Goal: Information Seeking & Learning: Find specific fact

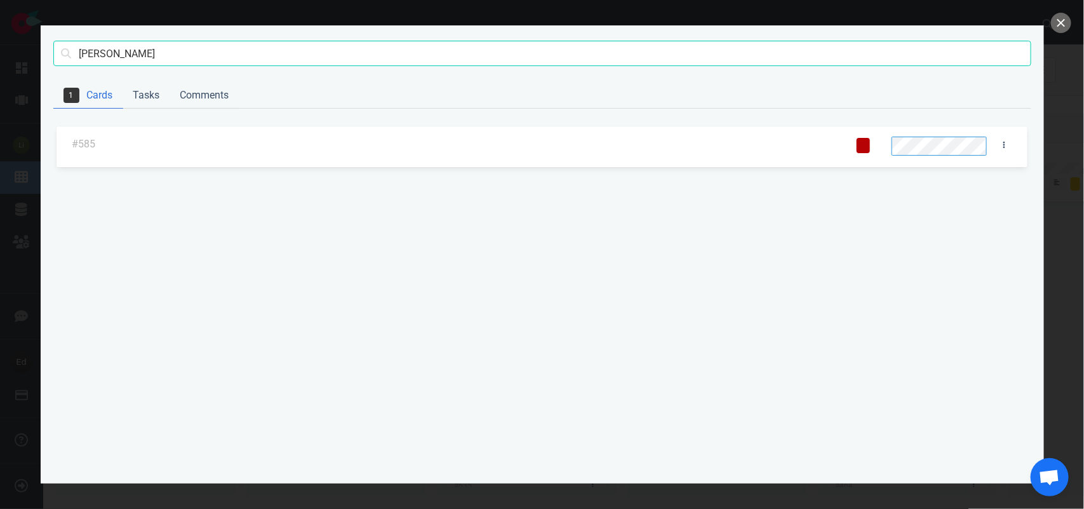
scroll to position [124, 0]
click at [104, 51] on input "[PERSON_NAME]" at bounding box center [542, 53] width 978 height 25
type input "n"
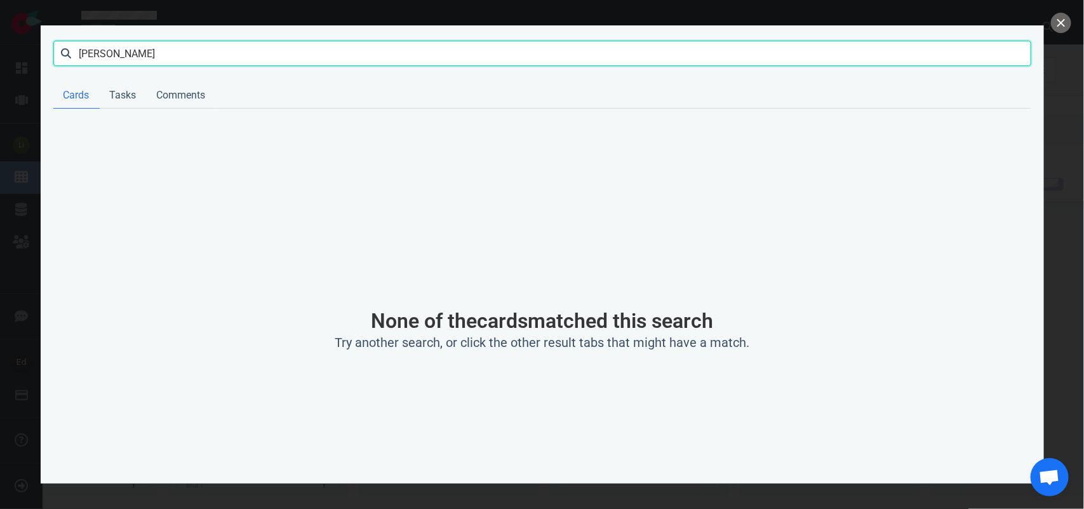
click button "Search" at bounding box center [0, 0] width 0 height 0
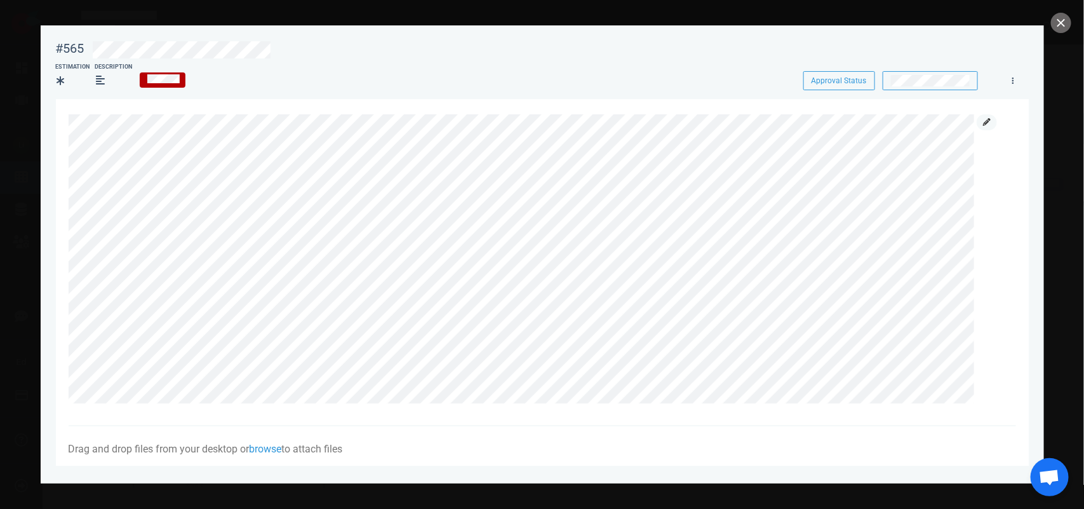
click at [993, 122] on link at bounding box center [987, 122] width 20 height 16
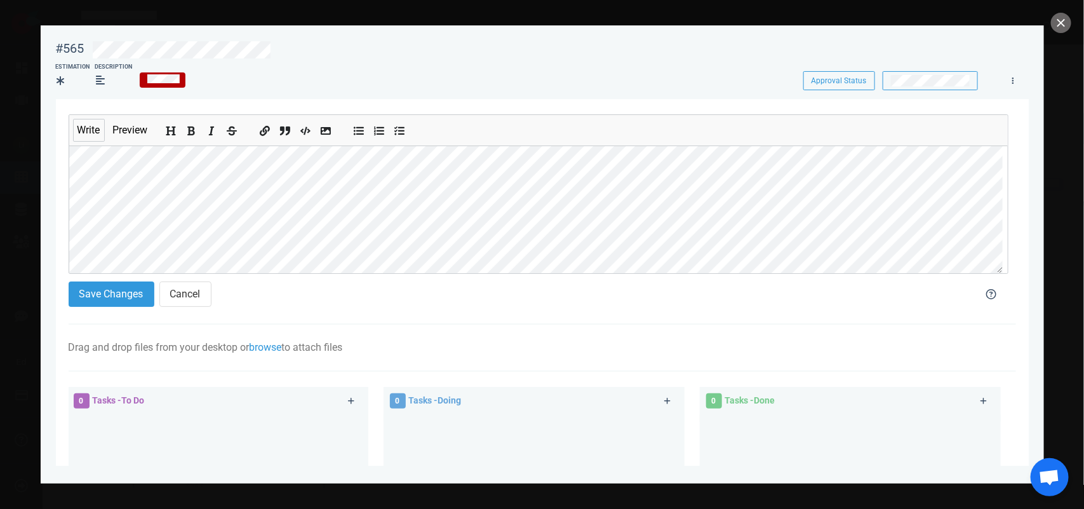
scroll to position [79, 0]
click at [127, 289] on button "Save Changes" at bounding box center [112, 293] width 86 height 25
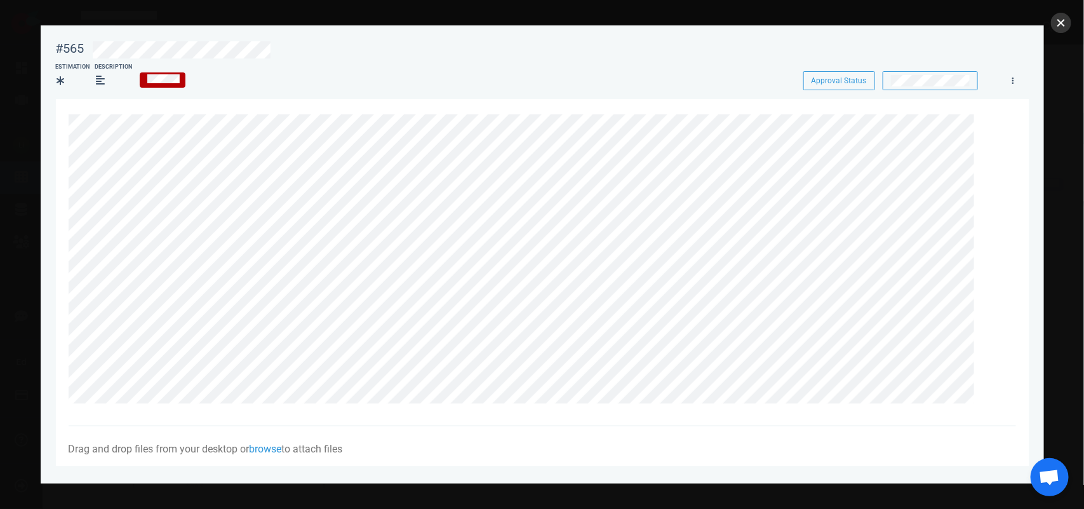
click at [1063, 29] on button "close" at bounding box center [1061, 23] width 20 height 20
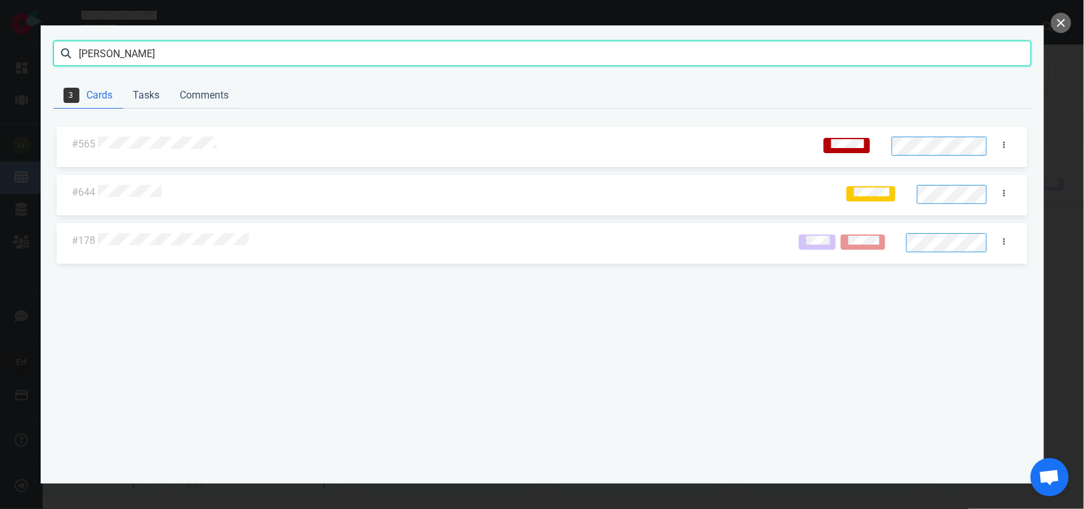
click at [93, 55] on input "[PERSON_NAME]" at bounding box center [542, 53] width 978 height 25
click button "Search" at bounding box center [0, 0] width 0 height 0
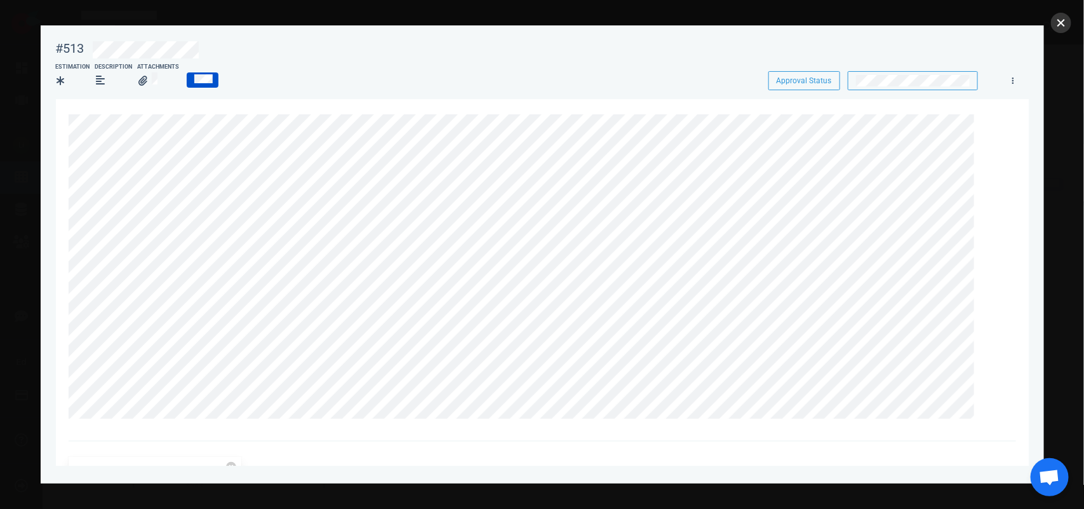
click at [1067, 19] on button "close" at bounding box center [1061, 23] width 20 height 20
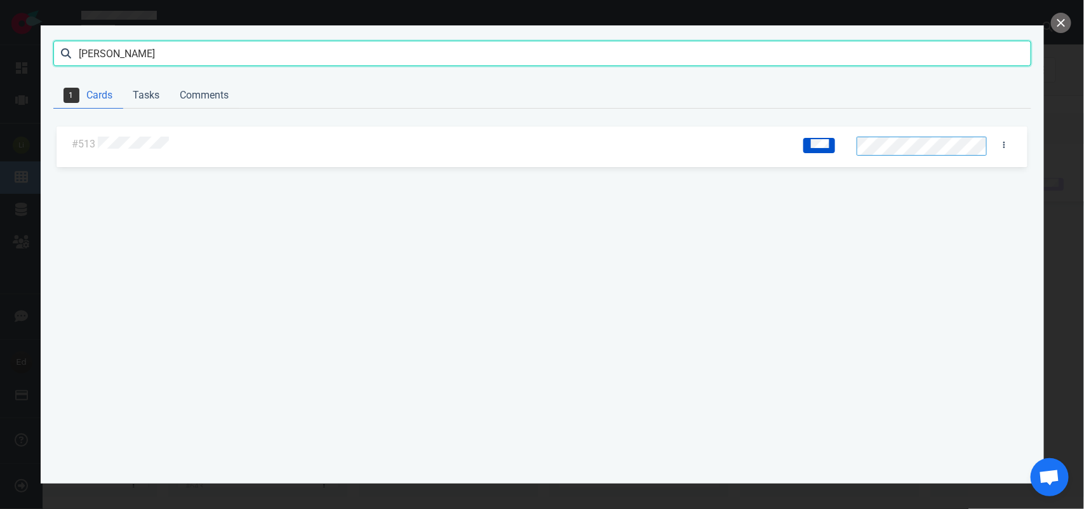
click at [109, 44] on input "[PERSON_NAME]" at bounding box center [542, 53] width 978 height 25
type input "graciotti"
click button "Search" at bounding box center [0, 0] width 0 height 0
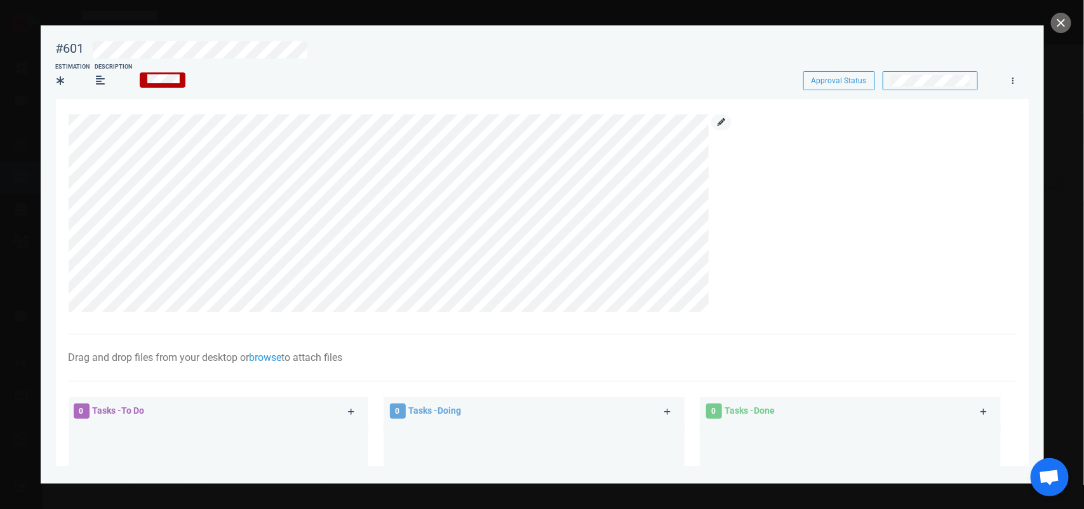
click at [721, 124] on icon at bounding box center [722, 122] width 8 height 8
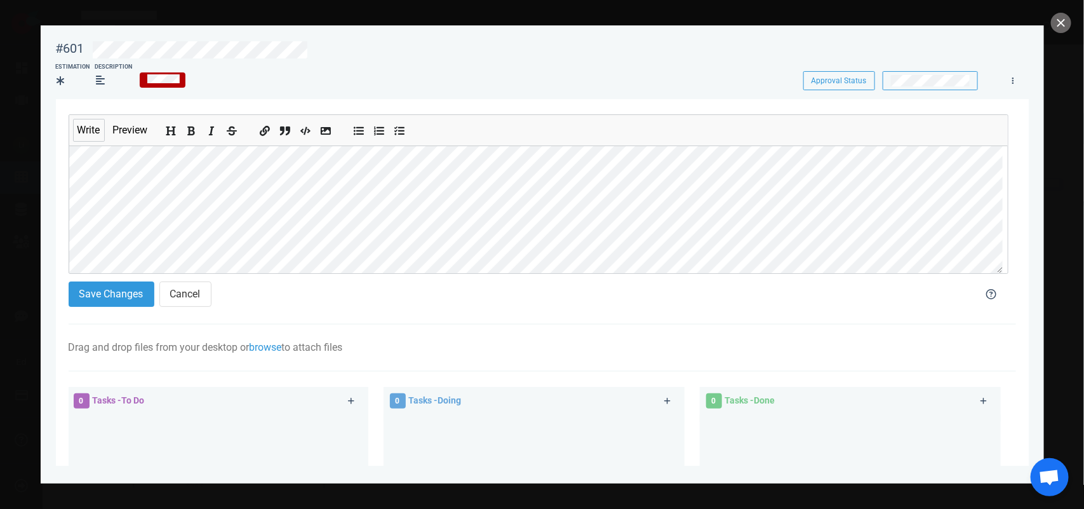
click at [23, 235] on div "#601 Approval Status Estimation Description Approval Status Write Preview Save …" at bounding box center [542, 254] width 1084 height 509
click at [102, 286] on button "Save Changes" at bounding box center [112, 293] width 86 height 25
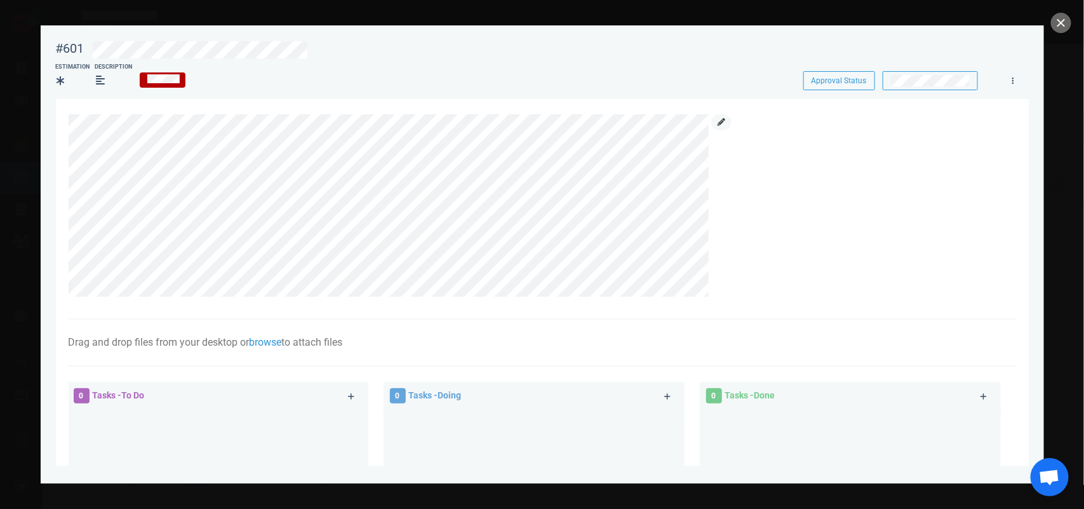
click at [719, 122] on icon at bounding box center [722, 122] width 8 height 8
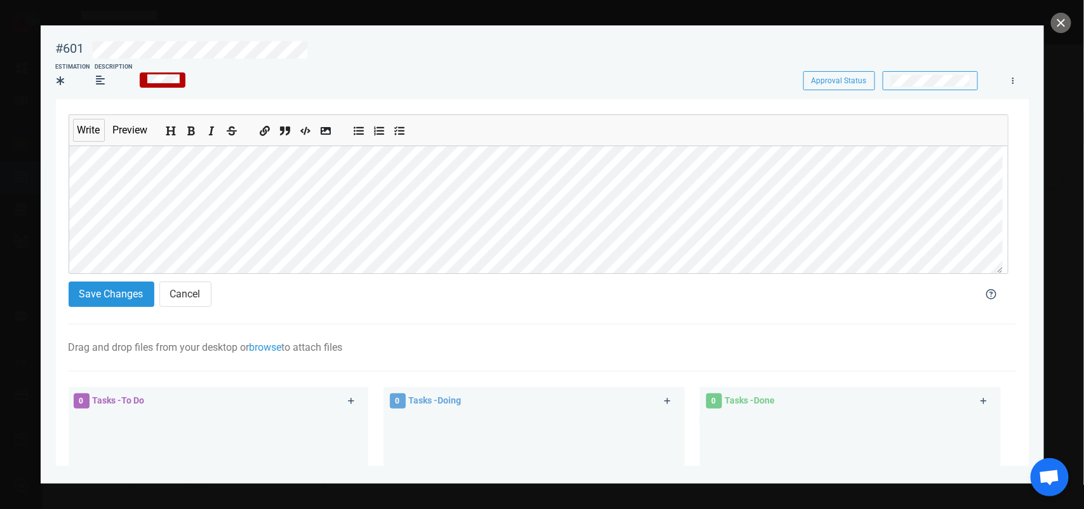
scroll to position [114, 0]
click at [109, 293] on button "Save Changes" at bounding box center [112, 293] width 86 height 25
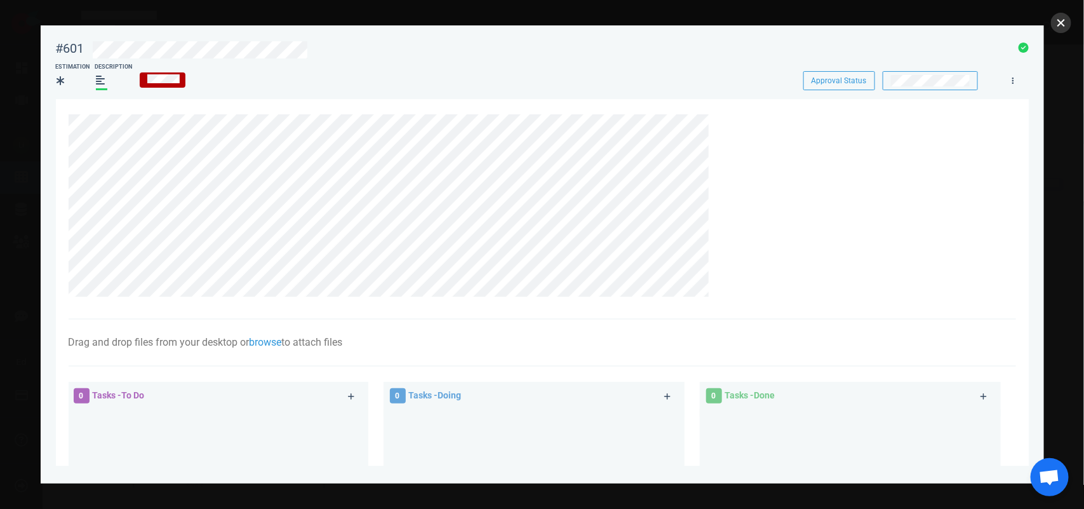
click at [1064, 26] on button "close" at bounding box center [1061, 23] width 20 height 20
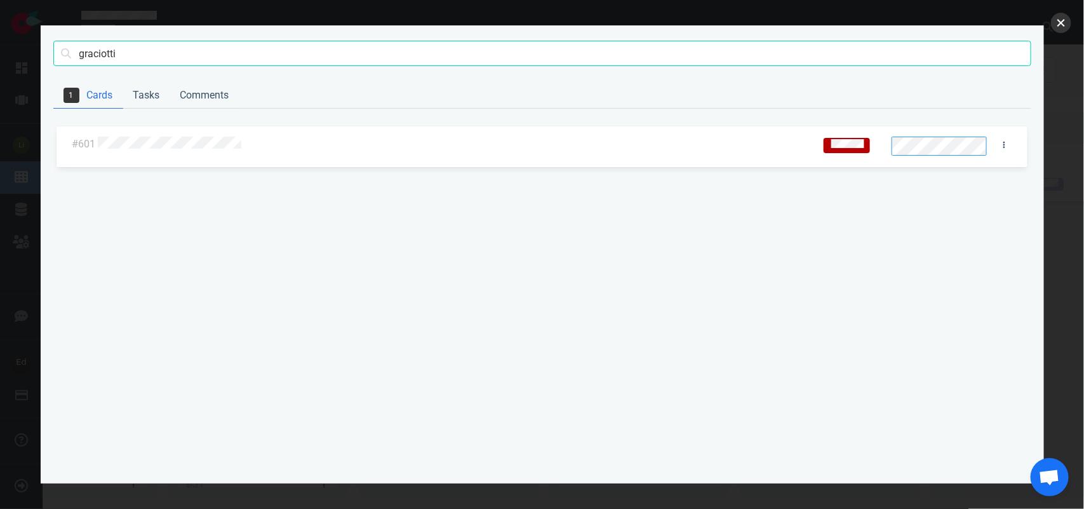
click at [1064, 26] on button "close" at bounding box center [1061, 23] width 20 height 20
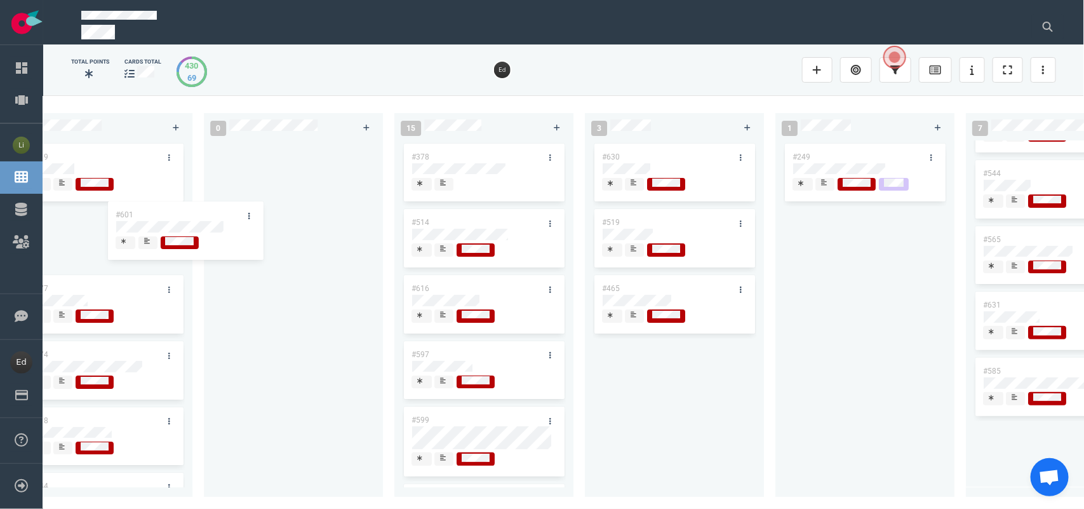
scroll to position [0, 1560]
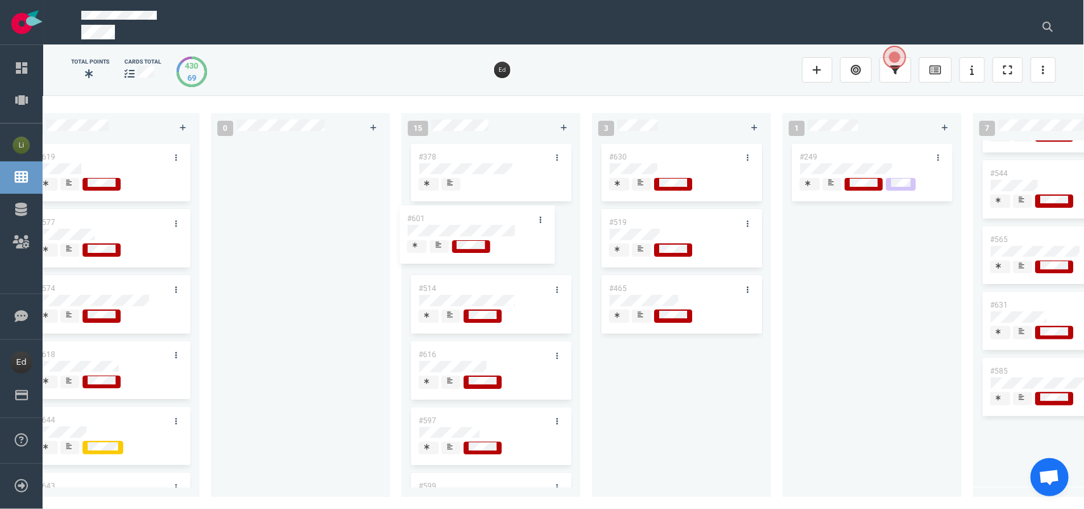
drag, startPoint x: 588, startPoint y: 426, endPoint x: 478, endPoint y: 215, distance: 237.8
click at [478, 215] on div "0 4 #664 #663 #662 #653 14 #661 #656 #641 #639 #634 #635 #608 #611 #602 3 #482 …" at bounding box center [563, 301] width 1041 height 413
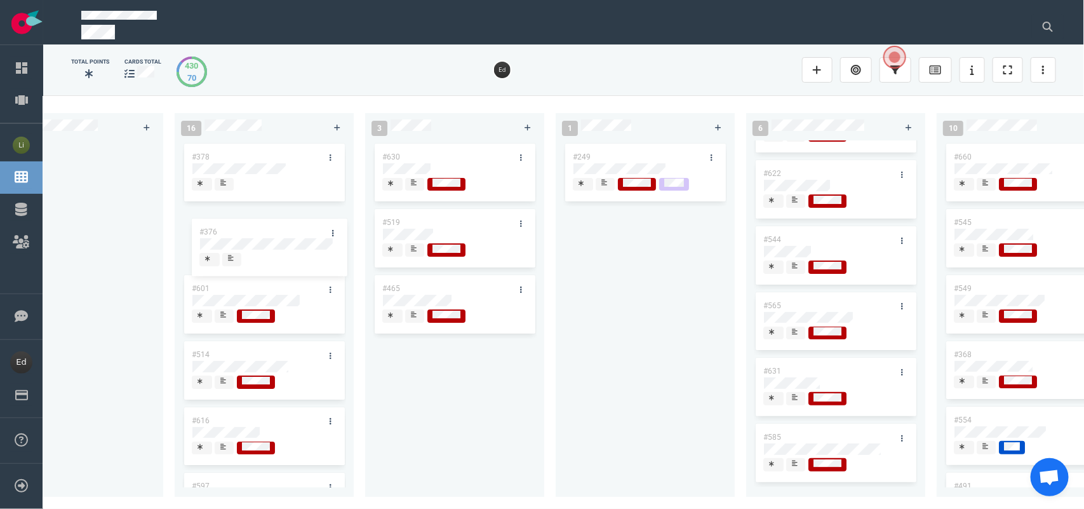
scroll to position [0, 1783]
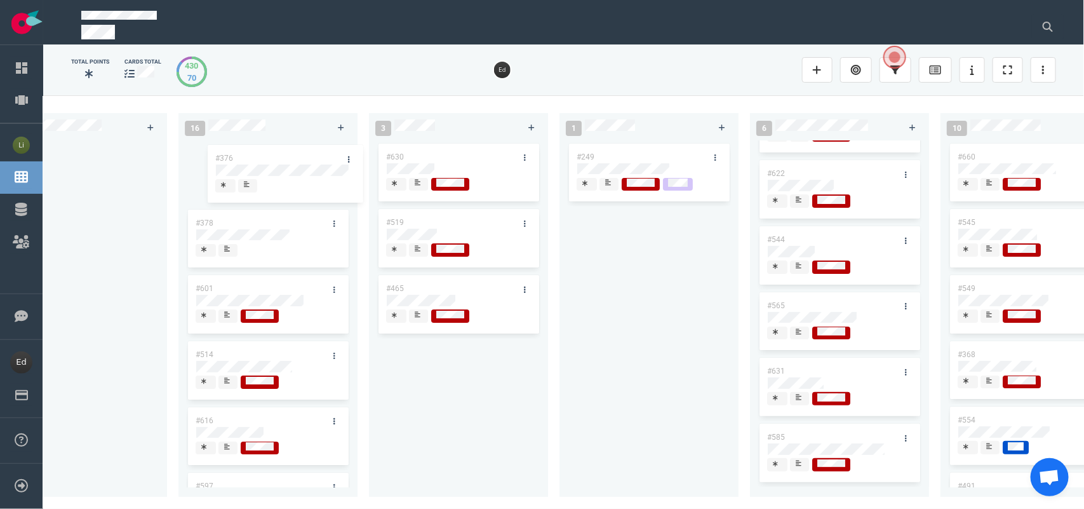
drag, startPoint x: 845, startPoint y: 366, endPoint x: 279, endPoint y: 159, distance: 602.2
click at [279, 159] on div "0 4 #664 #663 #662 #653 14 #661 #656 #641 #639 #634 #635 #608 #611 #602 3 #482 …" at bounding box center [563, 301] width 1041 height 413
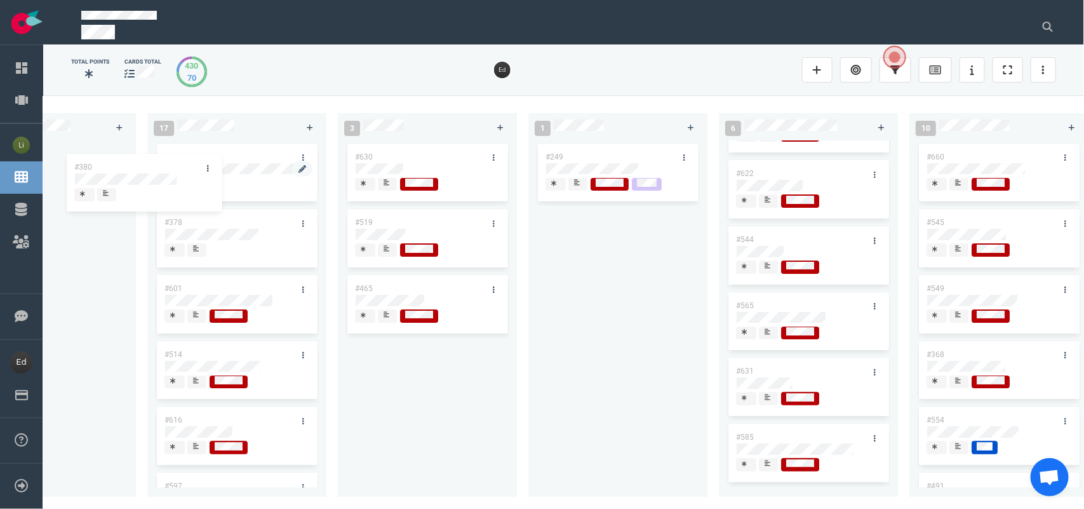
scroll to position [0, 1702]
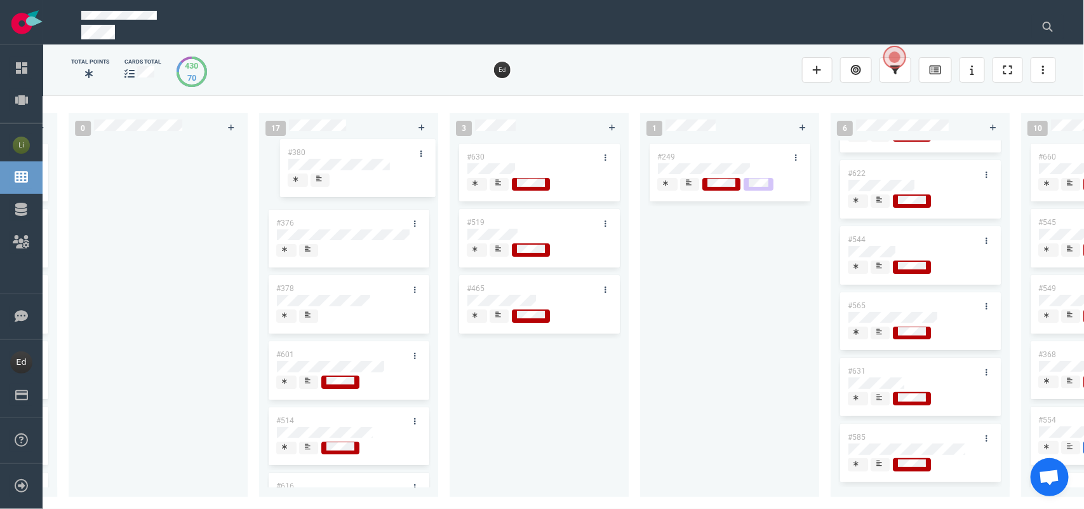
drag, startPoint x: 967, startPoint y: 359, endPoint x: 344, endPoint y: 157, distance: 655.8
click at [344, 157] on div "0 4 #664 #663 #662 #653 14 #661 #656 #641 #639 #634 #635 #608 #611 #602 3 #482 …" at bounding box center [563, 301] width 1041 height 413
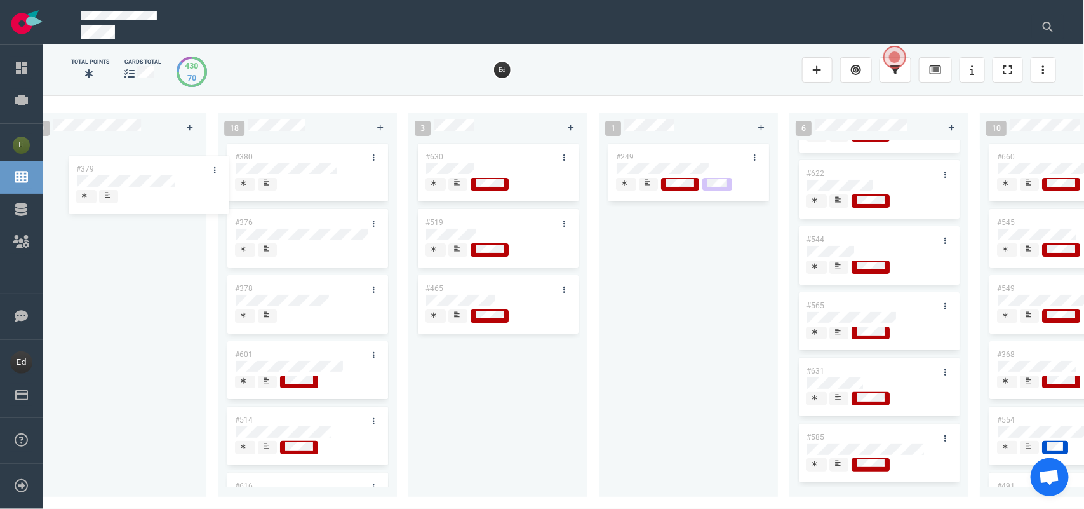
scroll to position [0, 1718]
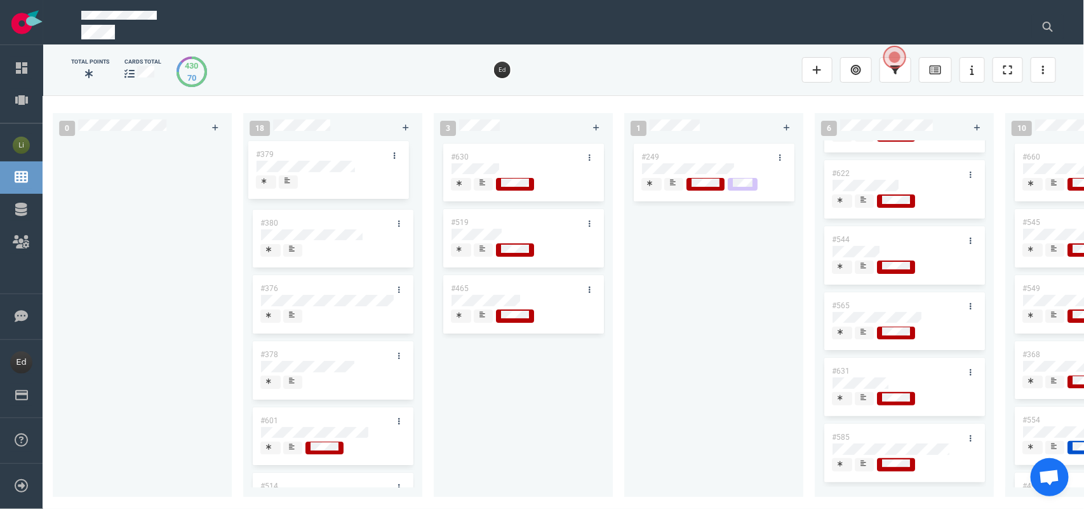
drag, startPoint x: 979, startPoint y: 356, endPoint x: 324, endPoint y: 156, distance: 685.5
click at [324, 156] on div "0 4 #664 #663 #662 #653 14 #661 #656 #641 #639 #634 #635 #608 #611 #602 3 #482 …" at bounding box center [563, 301] width 1041 height 413
click at [1056, 24] on button at bounding box center [1048, 26] width 32 height 25
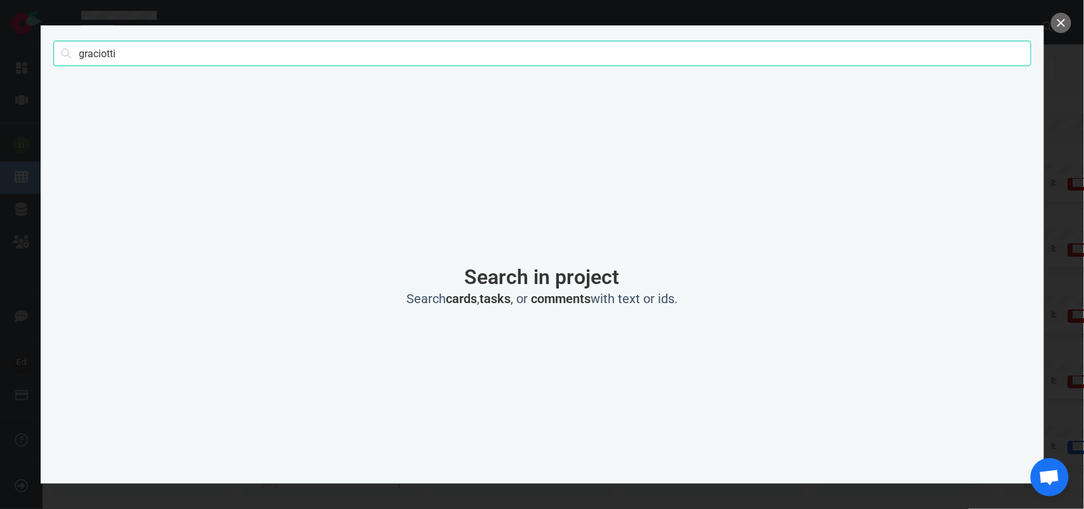
click at [90, 49] on input "graciotti" at bounding box center [542, 53] width 978 height 25
type input "trione"
click button "Search" at bounding box center [0, 0] width 0 height 0
